Goal: Check status

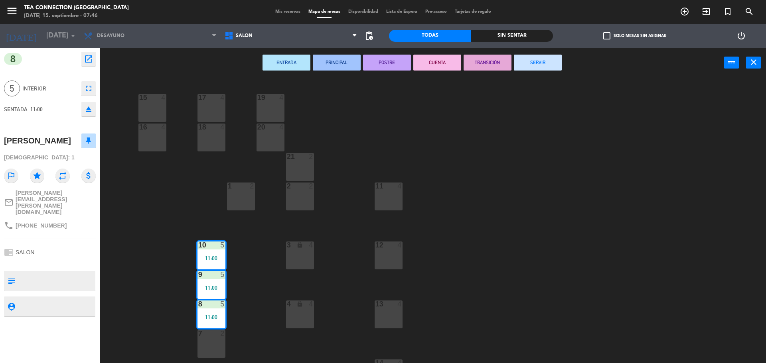
scroll to position [52, 0]
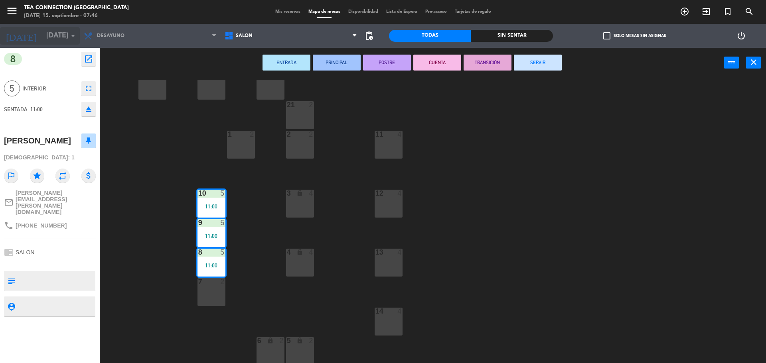
click at [77, 36] on icon "arrow_drop_down" at bounding box center [73, 36] width 10 height 10
click at [284, 11] on span "Mis reservas" at bounding box center [287, 12] width 33 height 4
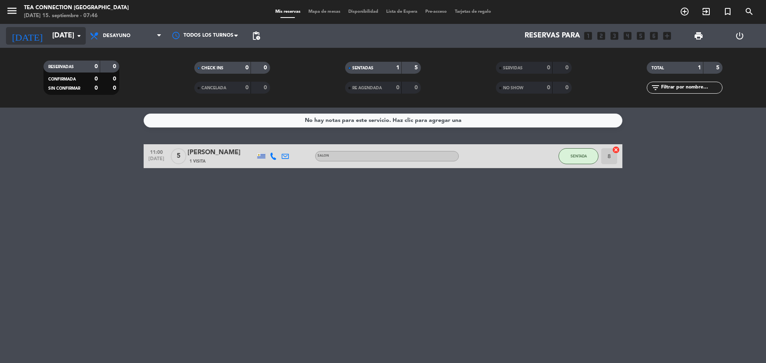
click at [77, 33] on icon "arrow_drop_down" at bounding box center [79, 36] width 10 height 10
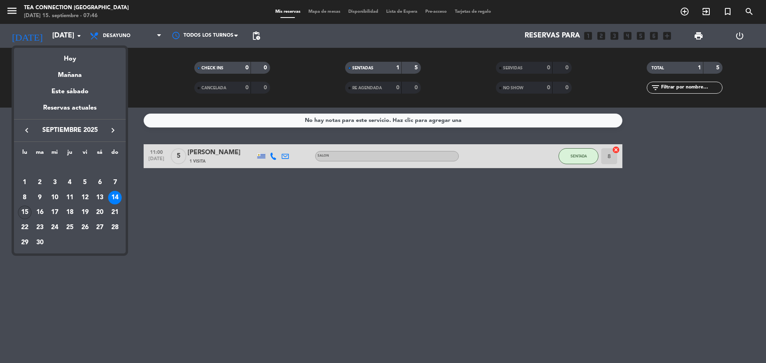
click at [26, 213] on div "15" at bounding box center [25, 213] width 14 height 14
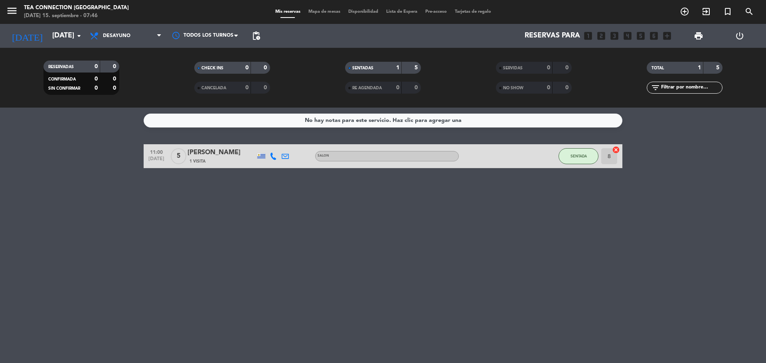
type input "[DATE]"
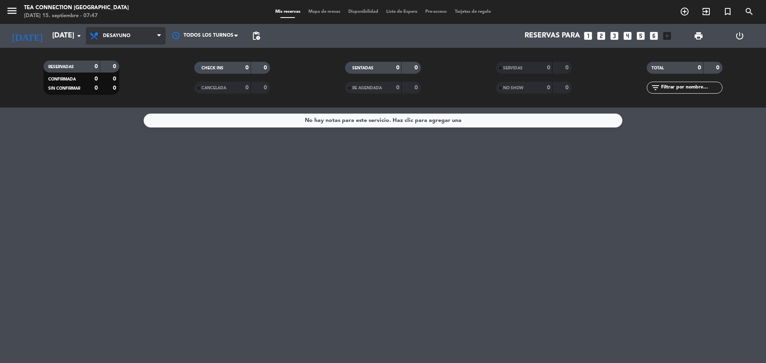
click at [137, 31] on span "Desayuno" at bounding box center [126, 36] width 80 height 18
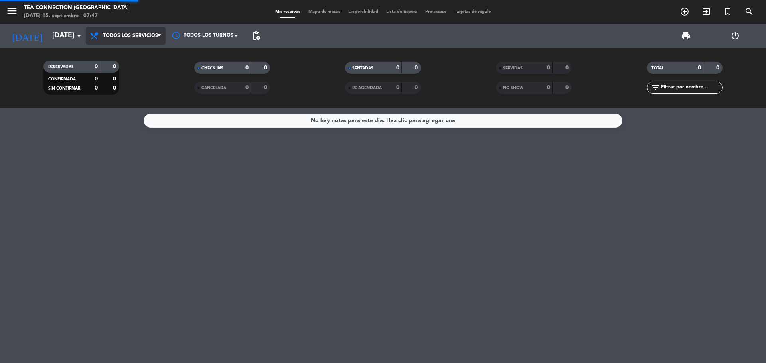
click at [145, 53] on div "menu Tea Connection [GEOGRAPHIC_DATA] [DATE] 15. septiembre - 07:47 Mis reserva…" at bounding box center [383, 54] width 766 height 108
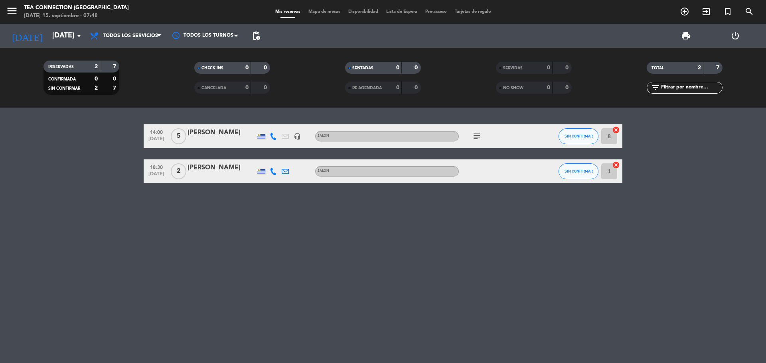
click at [474, 136] on icon "subject" at bounding box center [477, 137] width 10 height 10
click at [473, 136] on icon "subject" at bounding box center [477, 137] width 10 height 10
